Goal: Task Accomplishment & Management: Manage account settings

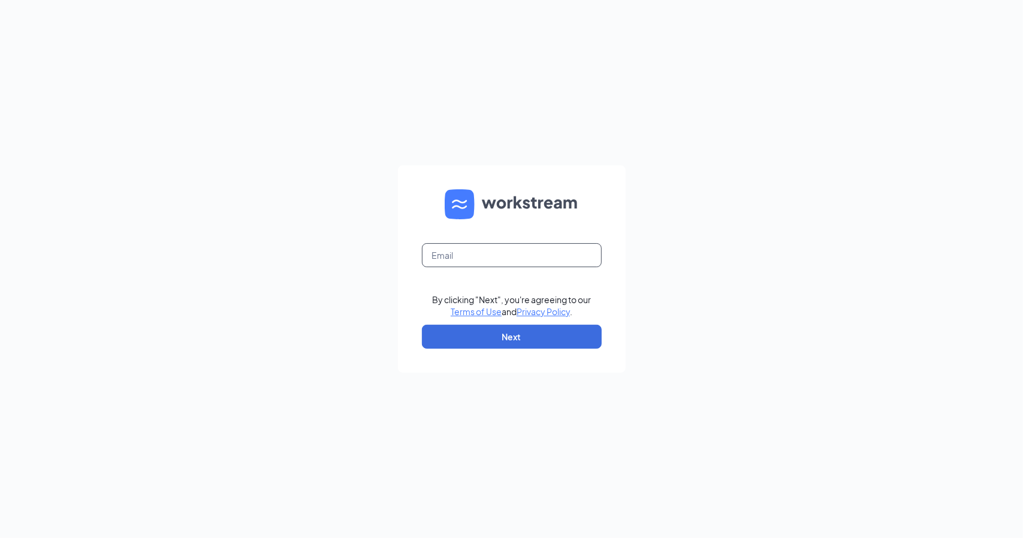
drag, startPoint x: 474, startPoint y: 258, endPoint x: 490, endPoint y: 258, distance: 15.6
click at [483, 255] on input "text" at bounding box center [512, 255] width 180 height 24
type input "[PERSON_NAME][EMAIL_ADDRESS][DOMAIN_NAME]"
click at [556, 339] on button "Next" at bounding box center [512, 337] width 180 height 24
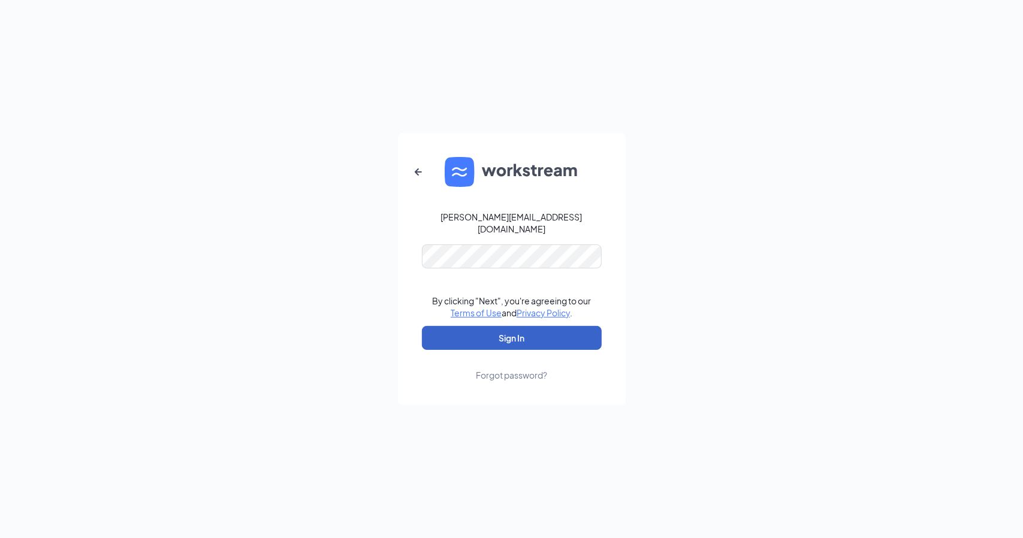
click at [532, 328] on button "Sign In" at bounding box center [512, 338] width 180 height 24
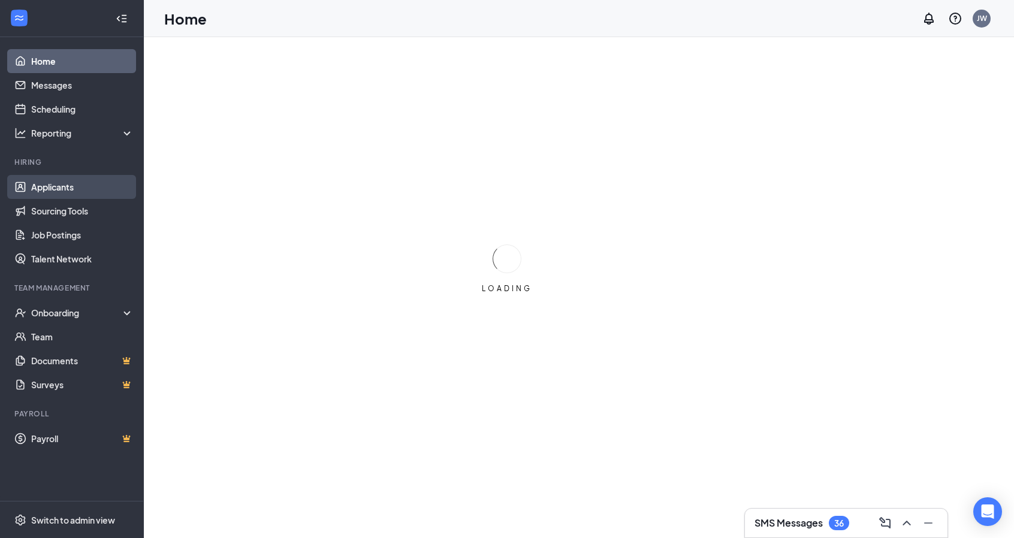
click at [71, 186] on link "Applicants" at bounding box center [82, 187] width 102 height 24
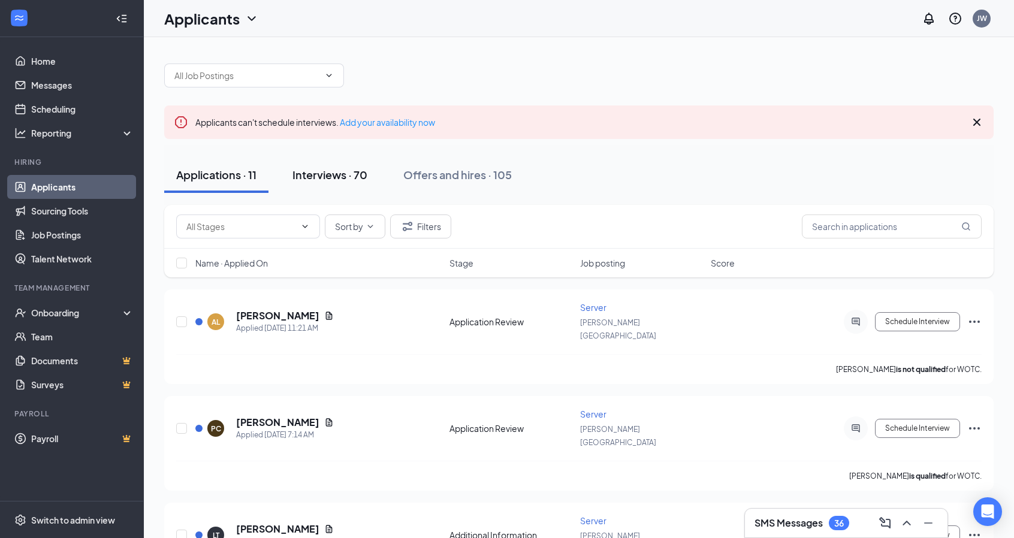
click at [340, 168] on div "Interviews · 70" at bounding box center [330, 174] width 75 height 15
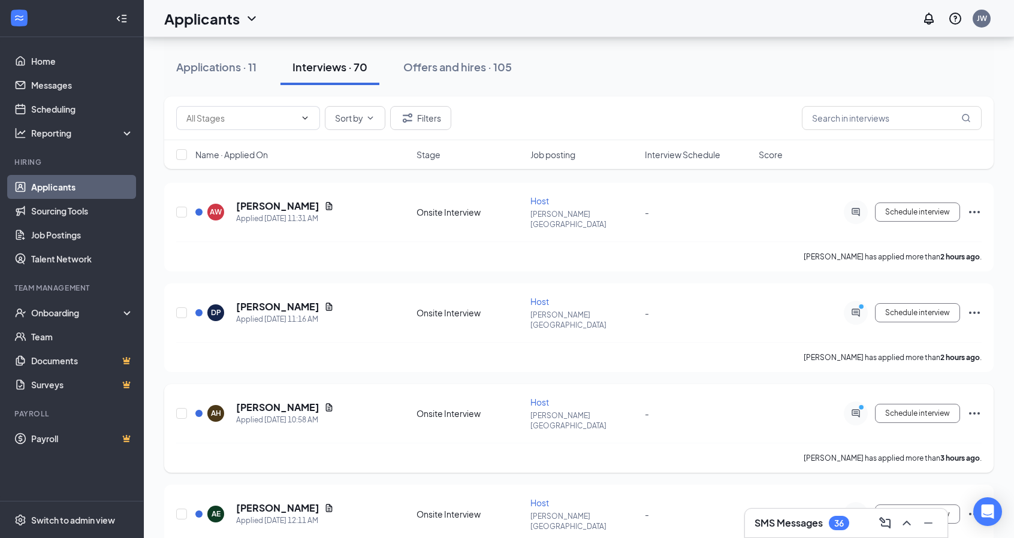
scroll to position [60, 0]
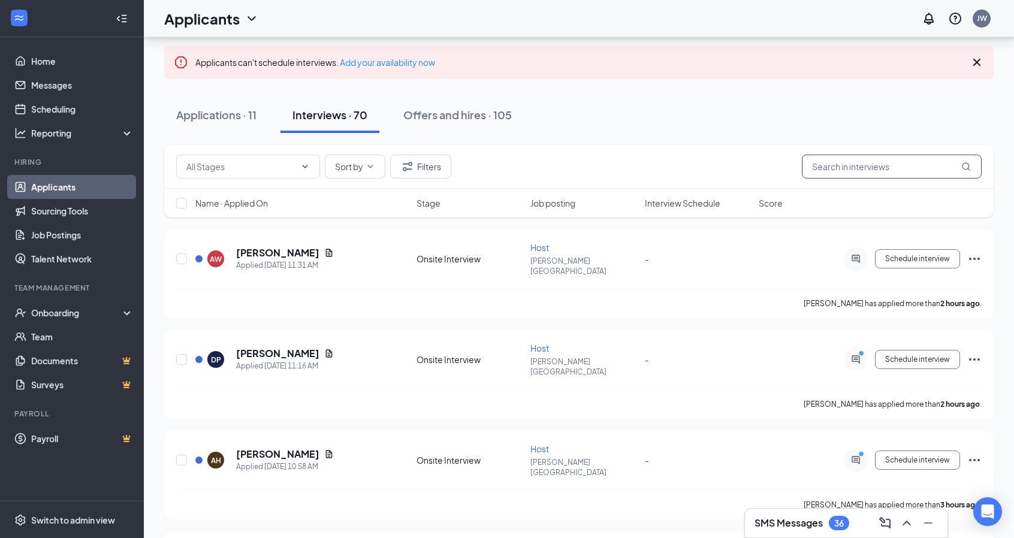
click at [843, 167] on input "text" at bounding box center [892, 167] width 180 height 24
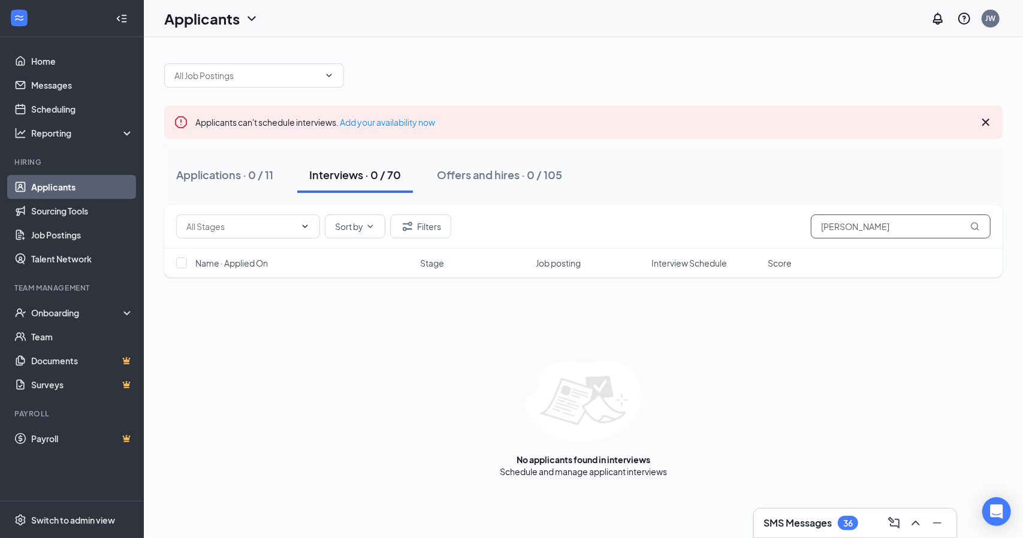
type input "sheldon chavis"
click at [225, 176] on div "Applications · 0 / 11" at bounding box center [224, 174] width 97 height 15
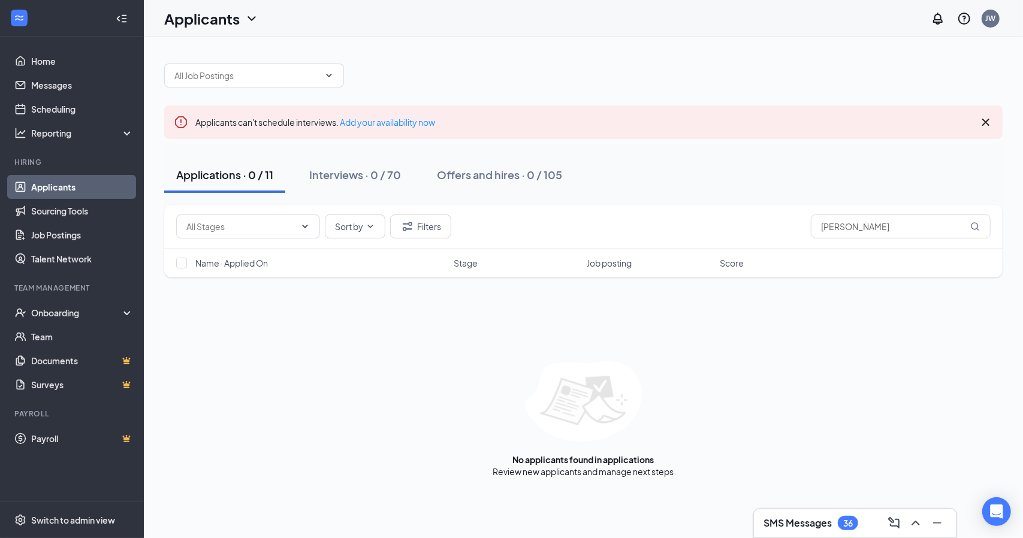
click at [206, 174] on div "Applications · 0 / 11" at bounding box center [224, 174] width 97 height 15
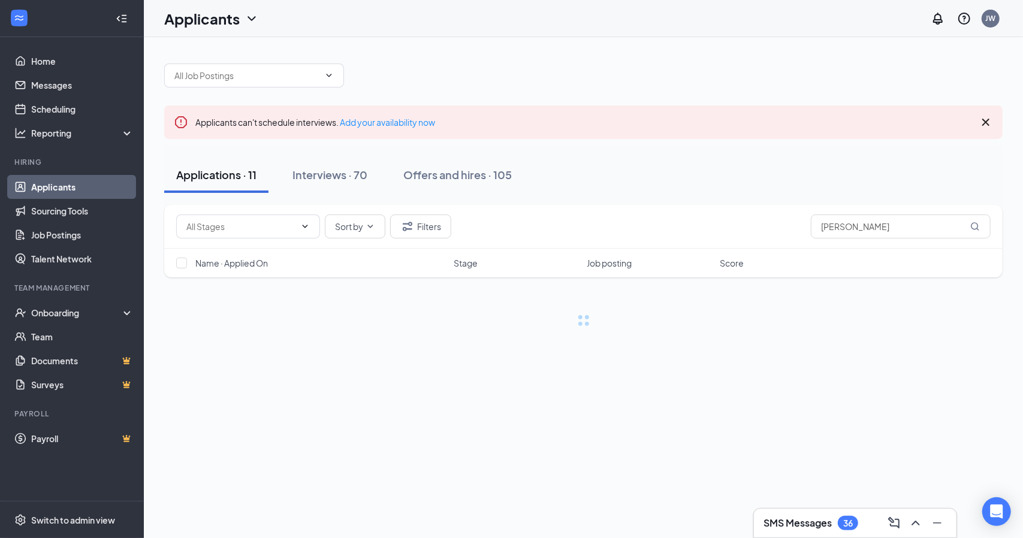
click at [206, 174] on div "Applications · 11" at bounding box center [216, 174] width 80 height 15
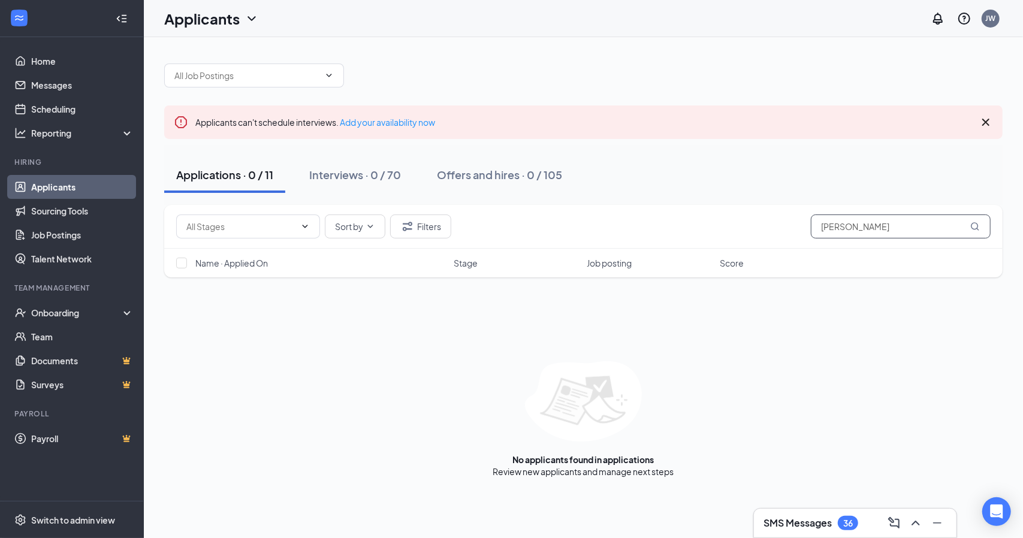
click at [887, 225] on input "sheldon chavis" at bounding box center [901, 227] width 180 height 24
type input "s"
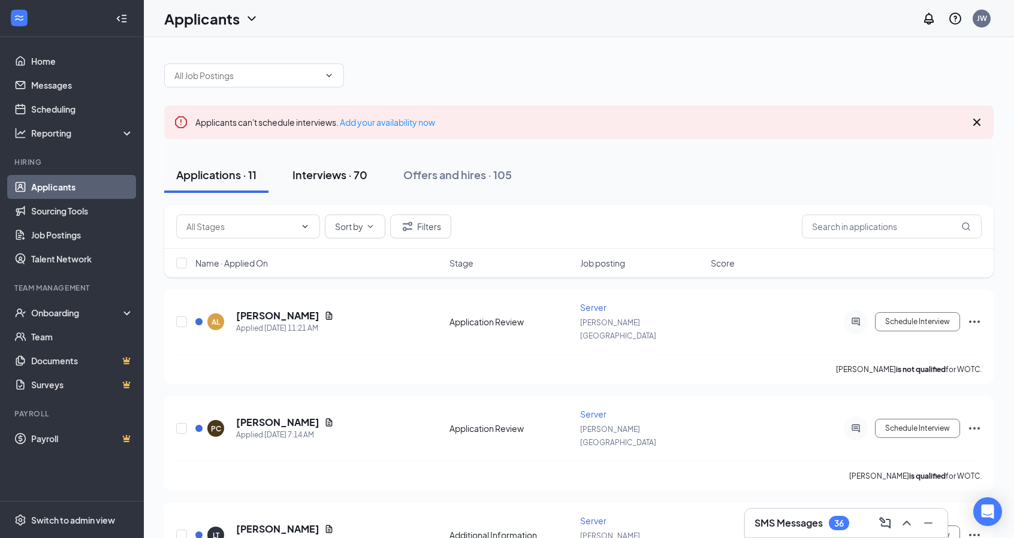
click at [342, 178] on div "Interviews · 70" at bounding box center [330, 174] width 75 height 15
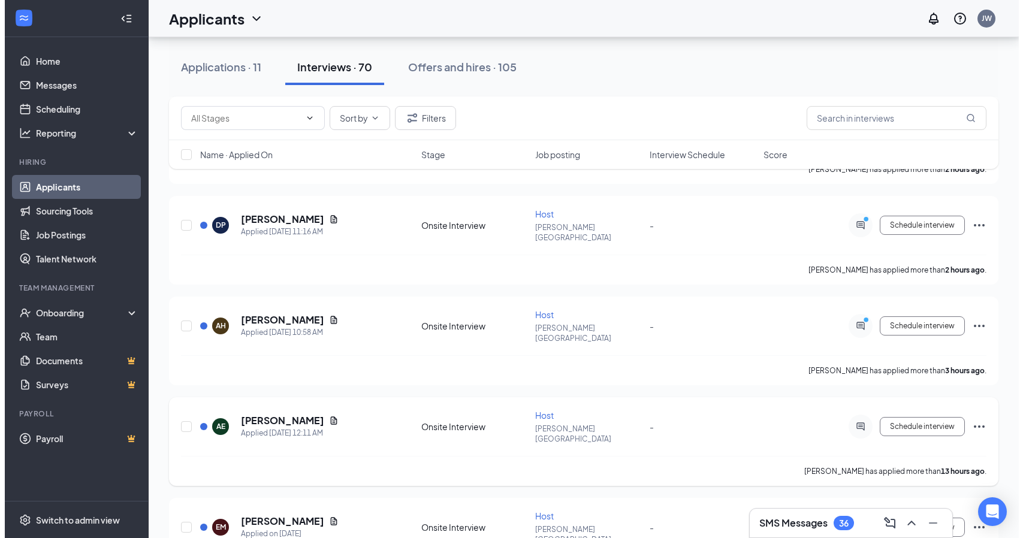
scroll to position [240, 0]
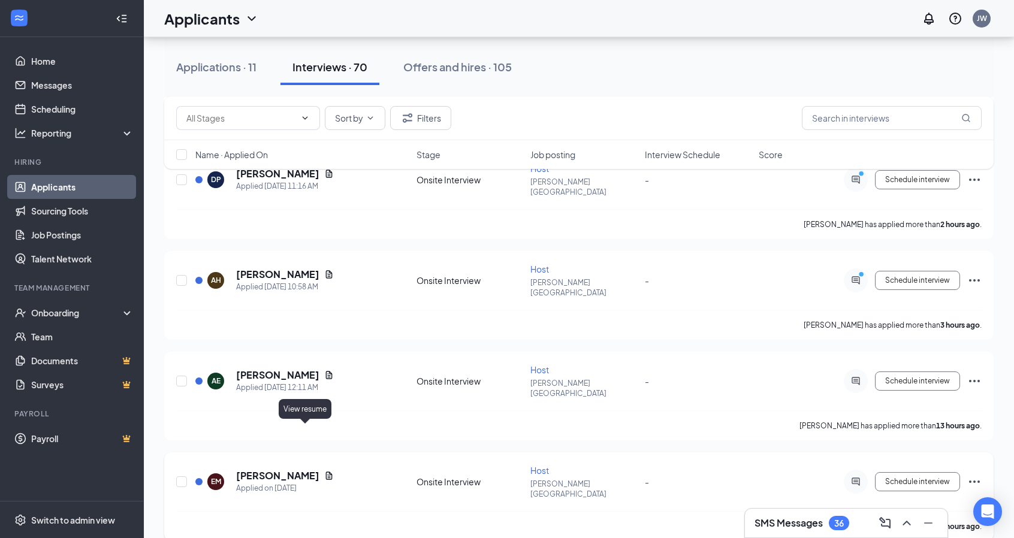
drag, startPoint x: 301, startPoint y: 435, endPoint x: 279, endPoint y: 425, distance: 24.2
click at [324, 471] on icon "Document" at bounding box center [329, 476] width 10 height 10
click at [326, 472] on icon "Document" at bounding box center [329, 476] width 7 height 8
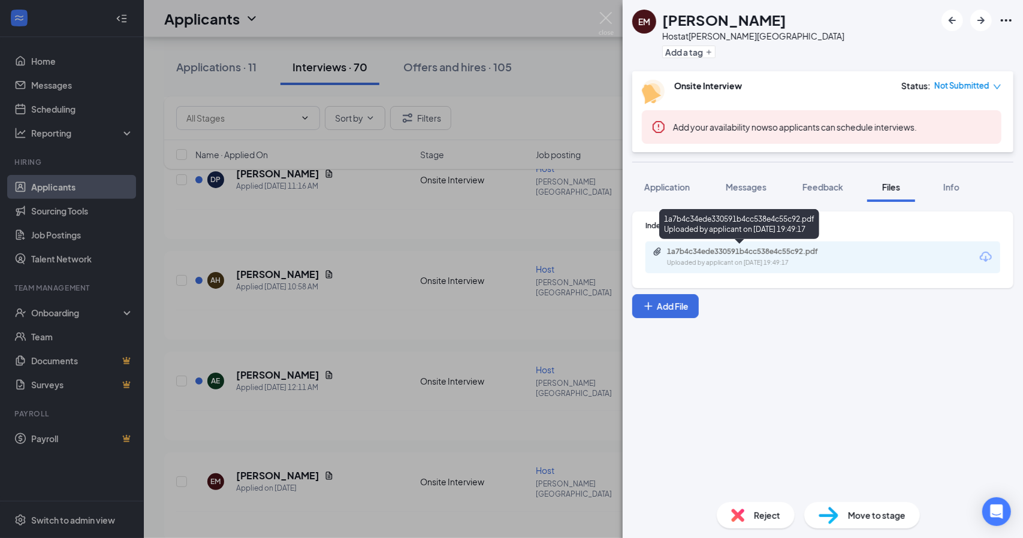
click at [753, 258] on div "Uploaded by applicant on Oct 14, 2025 at 19:49:17" at bounding box center [757, 263] width 180 height 10
